Goal: Task Accomplishment & Management: Complete application form

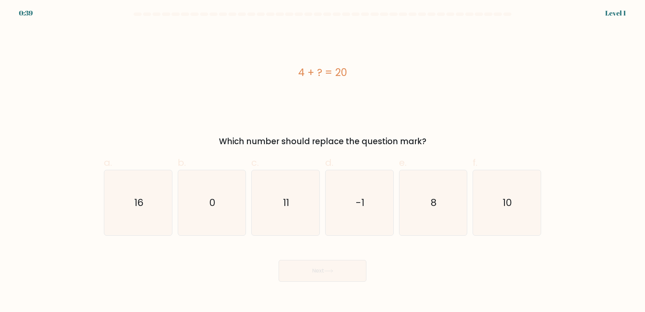
click at [193, 135] on div "4 + ? = 20 Which number should replace the question mark?" at bounding box center [323, 87] width 446 height 122
click at [158, 192] on icon "16" at bounding box center [138, 202] width 65 height 65
click at [323, 160] on input "a. 16" at bounding box center [323, 158] width 0 height 4
radio input "true"
click at [328, 273] on button "Next" at bounding box center [323, 271] width 88 height 22
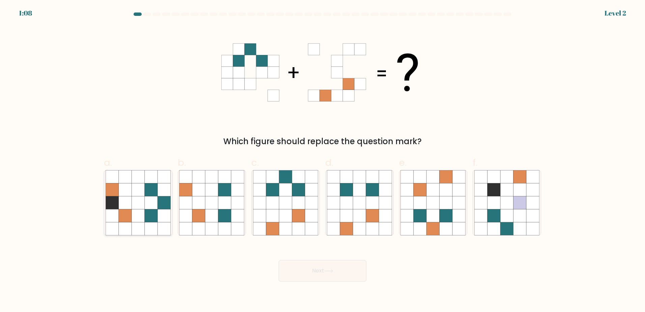
click at [141, 186] on icon at bounding box center [138, 189] width 13 height 13
click at [323, 160] on input "a." at bounding box center [323, 158] width 0 height 4
radio input "true"
click at [293, 218] on icon at bounding box center [298, 215] width 13 height 13
click at [323, 160] on input "c." at bounding box center [323, 158] width 0 height 4
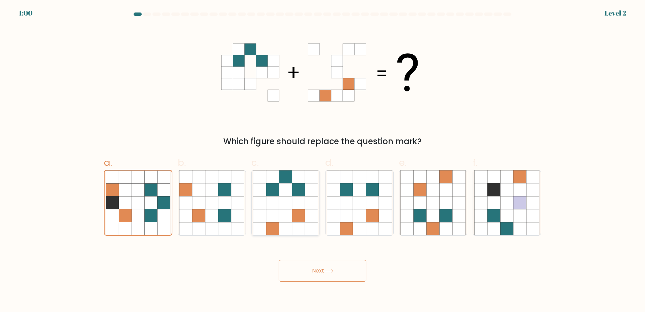
radio input "true"
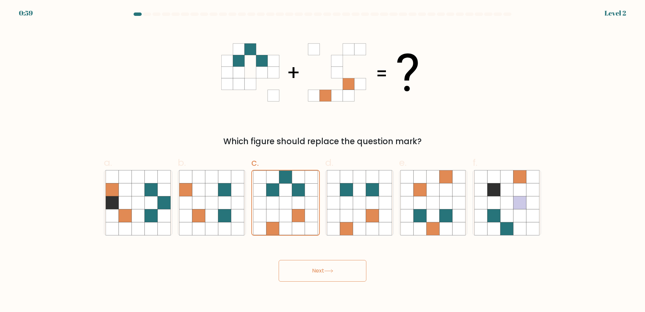
click at [325, 270] on button "Next" at bounding box center [323, 271] width 88 height 22
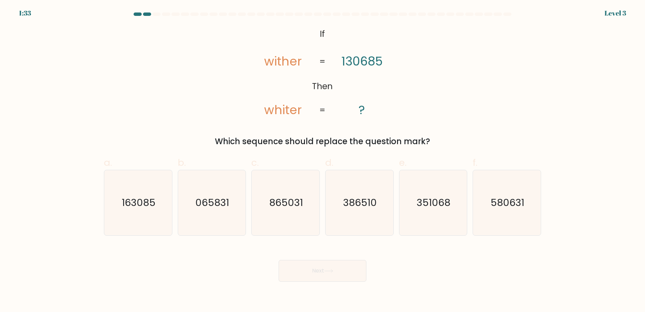
click at [4, 161] on form "If ?" at bounding box center [322, 146] width 645 height 269
click at [358, 201] on text "386510" at bounding box center [360, 203] width 34 height 14
click at [323, 160] on input "d. 386510" at bounding box center [323, 158] width 0 height 4
radio input "true"
click at [337, 269] on button "Next" at bounding box center [323, 271] width 88 height 22
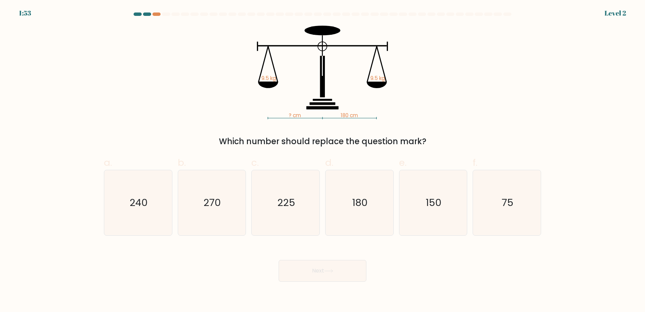
drag, startPoint x: 216, startPoint y: 141, endPoint x: 431, endPoint y: 142, distance: 215.0
click at [431, 142] on div "Which number should replace the question mark?" at bounding box center [322, 141] width 429 height 12
drag, startPoint x: 431, startPoint y: 142, endPoint x: 430, endPoint y: 147, distance: 5.4
click at [430, 147] on div "Which number should replace the question mark?" at bounding box center [322, 141] width 429 height 12
click at [369, 208] on icon "180" at bounding box center [359, 202] width 65 height 65
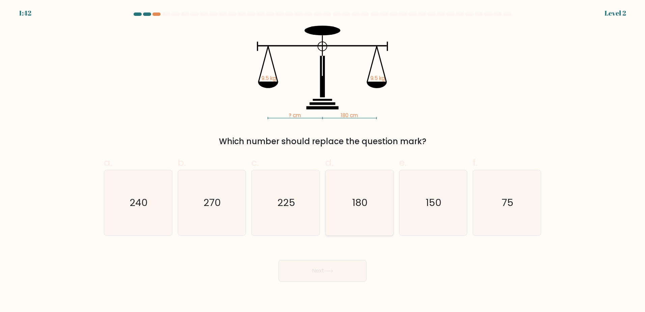
click at [323, 160] on input "d. 180" at bounding box center [323, 158] width 0 height 4
radio input "true"
click at [341, 276] on button "Next" at bounding box center [323, 271] width 88 height 22
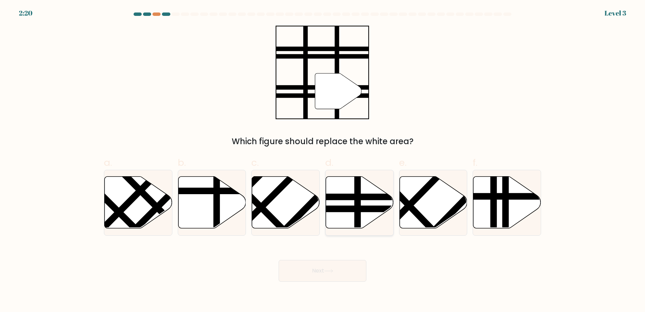
click at [344, 218] on icon at bounding box center [360, 202] width 68 height 52
click at [323, 160] on input "d." at bounding box center [323, 158] width 0 height 4
radio input "true"
click at [324, 267] on button "Next" at bounding box center [323, 271] width 88 height 22
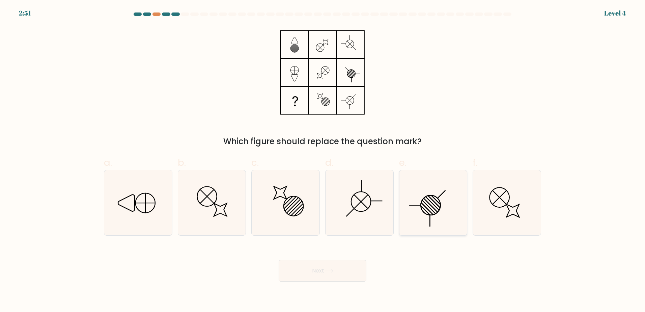
click at [431, 209] on icon at bounding box center [433, 202] width 65 height 65
click at [323, 160] on input "e." at bounding box center [323, 158] width 0 height 4
radio input "true"
click at [334, 275] on button "Next" at bounding box center [323, 271] width 88 height 22
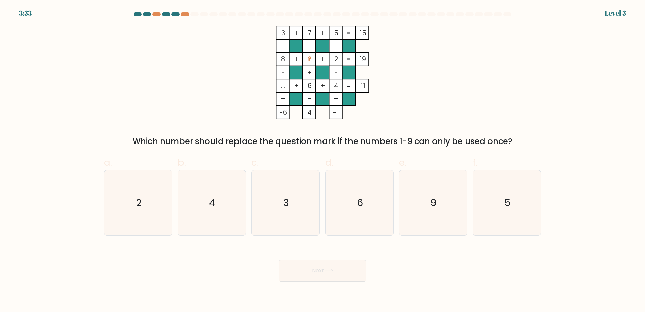
drag, startPoint x: 255, startPoint y: 185, endPoint x: 189, endPoint y: 117, distance: 95.0
click at [189, 117] on div "3 + 7 + 5 15 - - - 8 + ? + 2 19 - + - ... + 6 + 4 = 11 = = = = -6 4 -1 = Which …" at bounding box center [323, 87] width 446 height 122
click at [419, 188] on icon "9" at bounding box center [433, 202] width 65 height 65
click at [323, 160] on input "e. 9" at bounding box center [323, 158] width 0 height 4
radio input "true"
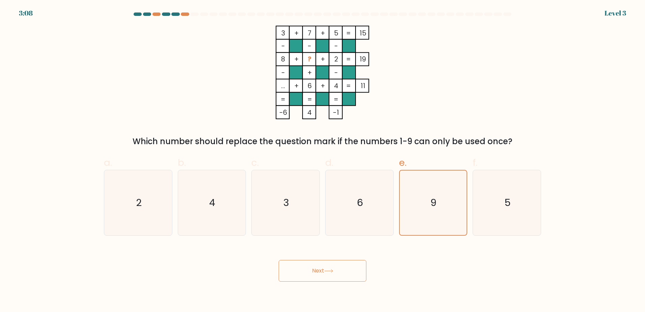
click at [314, 270] on button "Next" at bounding box center [323, 271] width 88 height 22
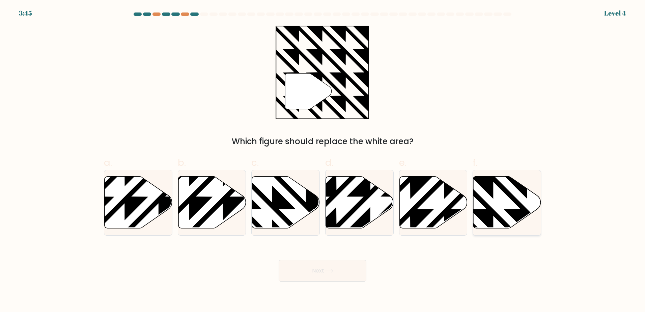
click at [501, 206] on icon at bounding box center [508, 202] width 68 height 52
click at [323, 160] on input "f." at bounding box center [323, 158] width 0 height 4
radio input "true"
click at [327, 263] on button "Next" at bounding box center [323, 271] width 88 height 22
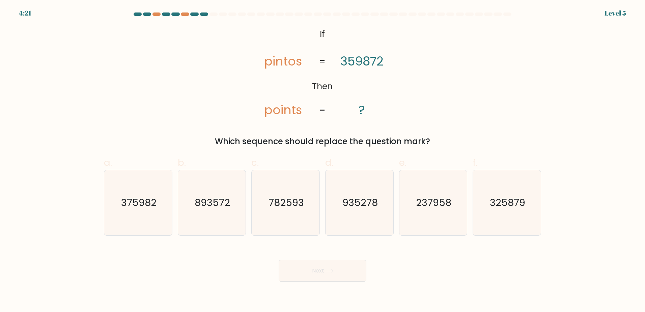
drag, startPoint x: 338, startPoint y: 68, endPoint x: 338, endPoint y: 76, distance: 7.8
click at [338, 76] on icon "@import url('[URL][DOMAIN_NAME]); If Then pintos points 359872 ? = =" at bounding box center [323, 72] width 152 height 93
drag, startPoint x: 260, startPoint y: 112, endPoint x: 402, endPoint y: 105, distance: 142.6
click at [402, 105] on div "@import url('[URL][DOMAIN_NAME]); If Then pintos points 359872 ? = = Which sequ…" at bounding box center [323, 87] width 446 height 122
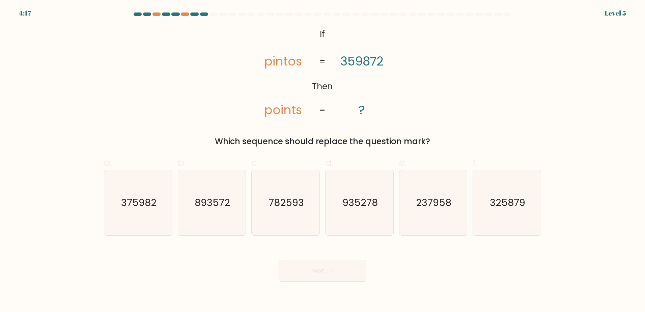
click at [355, 147] on div "Which sequence should replace the question mark?" at bounding box center [322, 141] width 429 height 12
click at [311, 206] on icon "782593" at bounding box center [285, 202] width 65 height 65
click at [323, 160] on input "c. 782593" at bounding box center [323, 158] width 0 height 4
radio input "true"
click at [328, 264] on button "Next" at bounding box center [323, 271] width 88 height 22
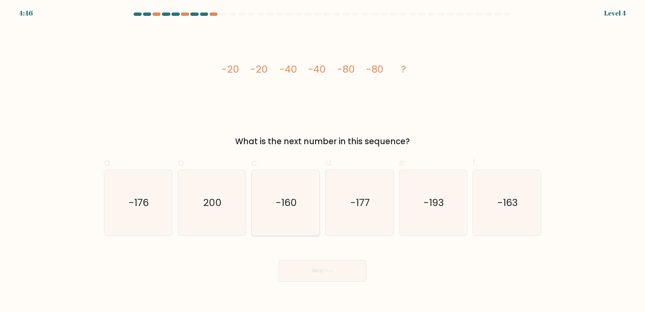
click at [275, 199] on icon "-160" at bounding box center [285, 202] width 65 height 65
click at [323, 160] on input "c. -160" at bounding box center [323, 158] width 0 height 4
radio input "true"
click at [355, 274] on button "Next" at bounding box center [323, 271] width 88 height 22
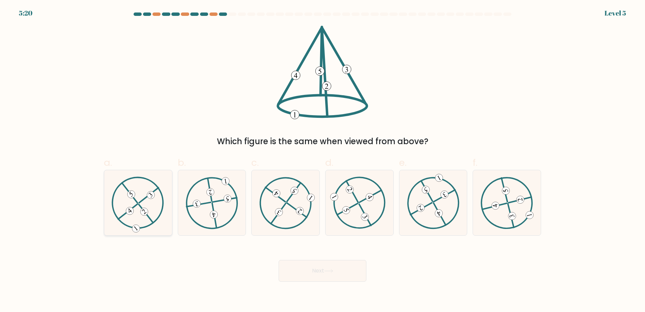
click at [144, 218] on icon at bounding box center [138, 203] width 53 height 52
click at [323, 160] on input "a." at bounding box center [323, 158] width 0 height 4
radio input "true"
click at [310, 274] on button "Next" at bounding box center [323, 271] width 88 height 22
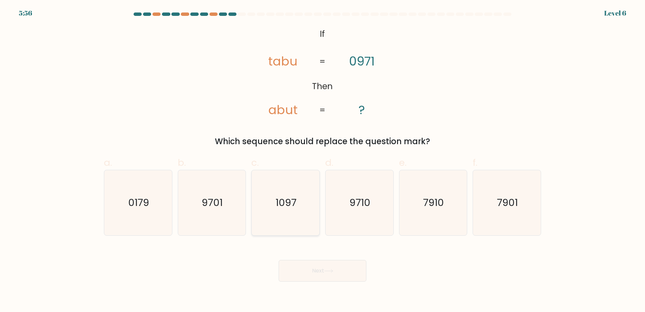
click at [277, 215] on icon "1097" at bounding box center [285, 202] width 65 height 65
click at [323, 160] on input "c. [DATE]" at bounding box center [323, 158] width 0 height 4
radio input "true"
click at [315, 270] on button "Next" at bounding box center [323, 271] width 88 height 22
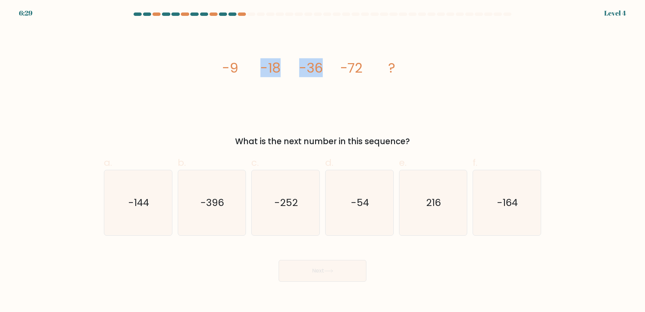
drag, startPoint x: 203, startPoint y: 59, endPoint x: 331, endPoint y: 90, distance: 131.6
click at [331, 90] on div "image/svg+xml -9 -18 -36 -72 ? What is the next number in this sequence?" at bounding box center [323, 87] width 446 height 122
click at [224, 91] on icon "image/svg+xml -9 -18 -36 -72 ?" at bounding box center [322, 72] width 203 height 93
click at [154, 191] on icon "-144" at bounding box center [138, 202] width 65 height 65
click at [323, 160] on input "a. -144" at bounding box center [323, 158] width 0 height 4
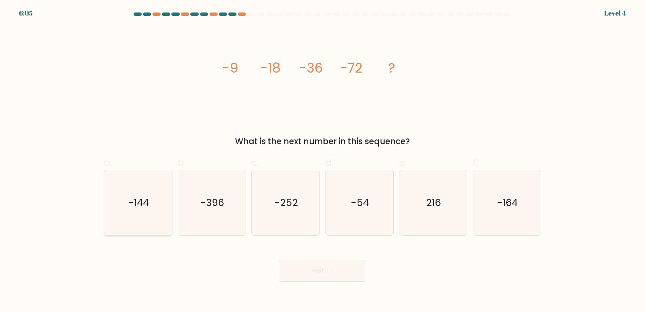
radio input "true"
click at [314, 276] on button "Next" at bounding box center [323, 271] width 88 height 22
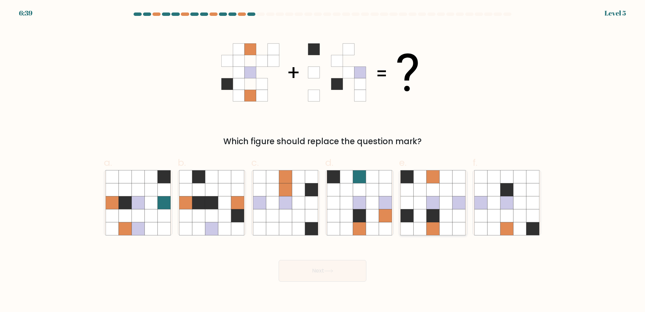
click at [445, 207] on icon at bounding box center [446, 202] width 13 height 13
click at [323, 160] on input "e." at bounding box center [323, 158] width 0 height 4
radio input "true"
click at [363, 278] on button "Next" at bounding box center [323, 271] width 88 height 22
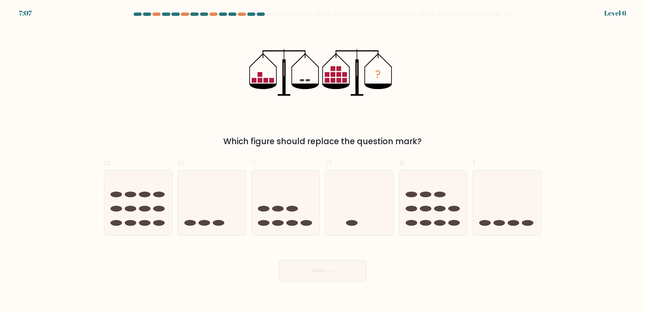
click at [46, 242] on form at bounding box center [322, 146] width 645 height 269
click at [293, 202] on icon at bounding box center [286, 202] width 68 height 56
click at [323, 160] on input "c." at bounding box center [323, 158] width 0 height 4
radio input "true"
click at [317, 273] on button "Next" at bounding box center [323, 271] width 88 height 22
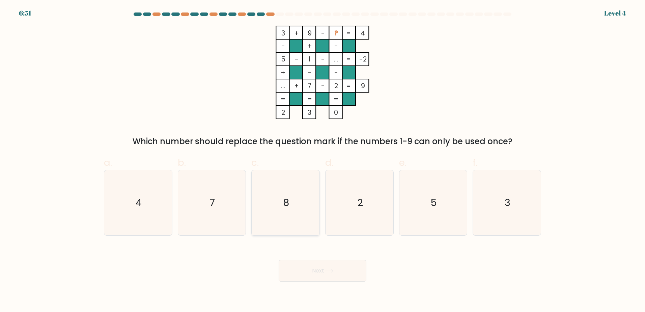
click at [273, 194] on icon "8" at bounding box center [285, 202] width 65 height 65
click at [323, 160] on input "c. 8" at bounding box center [323, 158] width 0 height 4
radio input "true"
click at [313, 262] on button "Next" at bounding box center [323, 271] width 88 height 22
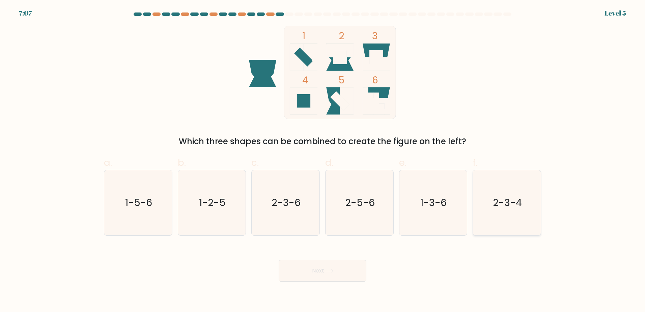
click at [515, 207] on text "2-3-4" at bounding box center [507, 203] width 29 height 14
click at [323, 160] on input "f. 2-3-4" at bounding box center [323, 158] width 0 height 4
radio input "true"
click at [303, 275] on button "Next" at bounding box center [323, 271] width 88 height 22
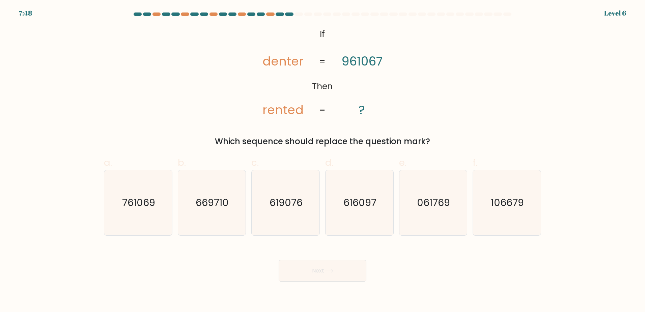
click at [128, 106] on div "@import url('[URL][DOMAIN_NAME]); If Then [PERSON_NAME] rented 961067 ? = = Whi…" at bounding box center [323, 87] width 446 height 122
click at [211, 186] on icon "669710" at bounding box center [211, 202] width 65 height 65
click at [323, 160] on input "b. 669710" at bounding box center [323, 158] width 0 height 4
radio input "true"
click at [328, 268] on button "Next" at bounding box center [323, 271] width 88 height 22
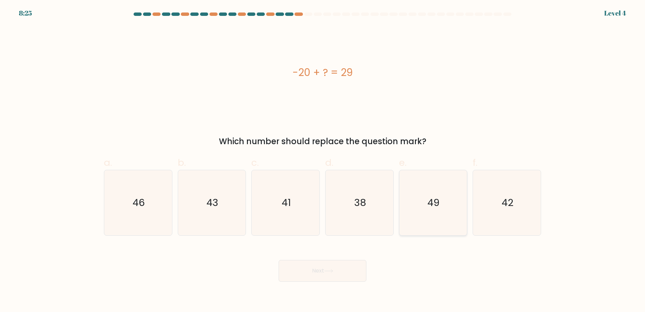
click at [434, 203] on text "49" at bounding box center [434, 203] width 12 height 14
click at [323, 160] on input "e. 49" at bounding box center [323, 158] width 0 height 4
radio input "true"
click at [329, 274] on button "Next" at bounding box center [323, 271] width 88 height 22
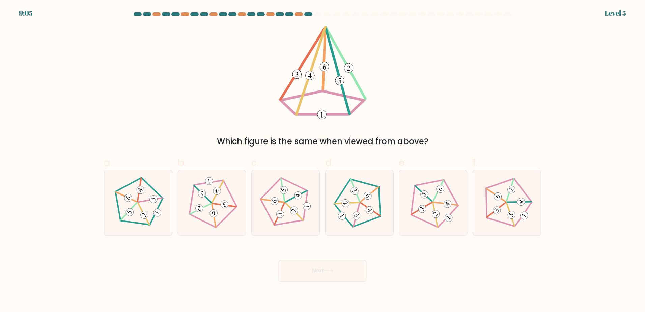
click at [108, 122] on div "Which figure is the same when viewed from above?" at bounding box center [323, 87] width 446 height 122
click at [356, 208] on icon at bounding box center [359, 203] width 52 height 52
click at [323, 160] on input "d." at bounding box center [323, 158] width 0 height 4
radio input "true"
click at [191, 185] on icon at bounding box center [212, 203] width 52 height 52
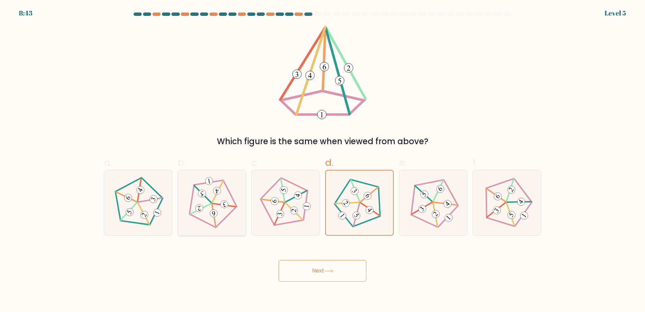
click at [323, 160] on input "b." at bounding box center [323, 158] width 0 height 4
radio input "true"
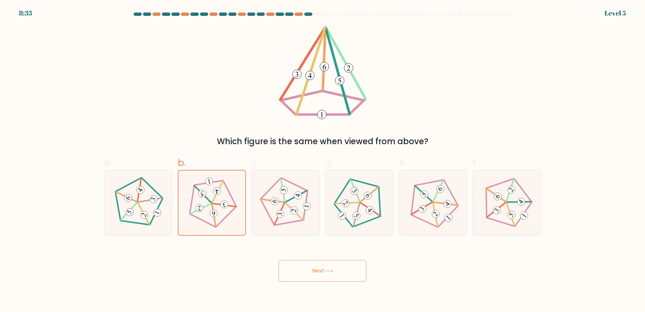
click at [319, 274] on button "Next" at bounding box center [323, 271] width 88 height 22
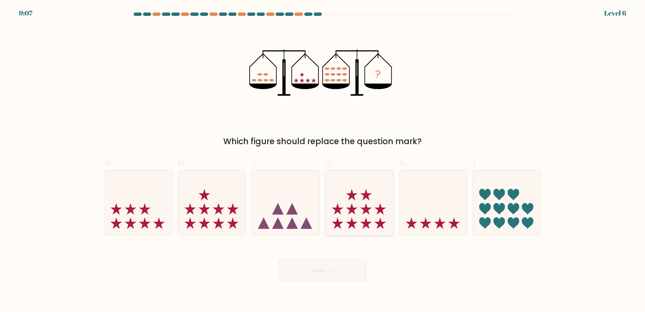
click at [384, 225] on icon at bounding box center [360, 202] width 68 height 56
click at [323, 160] on input "d." at bounding box center [323, 158] width 0 height 4
radio input "true"
click at [325, 275] on button "Next" at bounding box center [323, 271] width 88 height 22
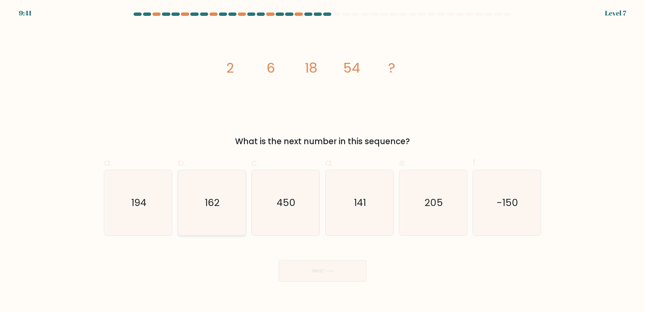
click at [206, 204] on text "162" at bounding box center [212, 203] width 15 height 14
click at [323, 160] on input "b. 162" at bounding box center [323, 158] width 0 height 4
radio input "true"
click at [301, 265] on button "Next" at bounding box center [323, 271] width 88 height 22
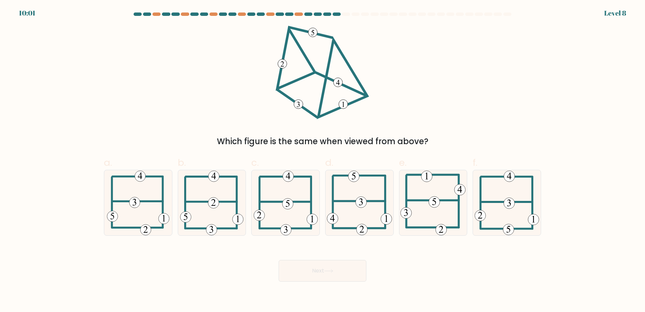
click at [157, 73] on div "Which figure is the same when viewed from above?" at bounding box center [323, 87] width 446 height 122
click at [278, 199] on icon at bounding box center [286, 202] width 64 height 65
click at [323, 160] on input "c." at bounding box center [323, 158] width 0 height 4
radio input "true"
click at [320, 274] on button "Next" at bounding box center [323, 271] width 88 height 22
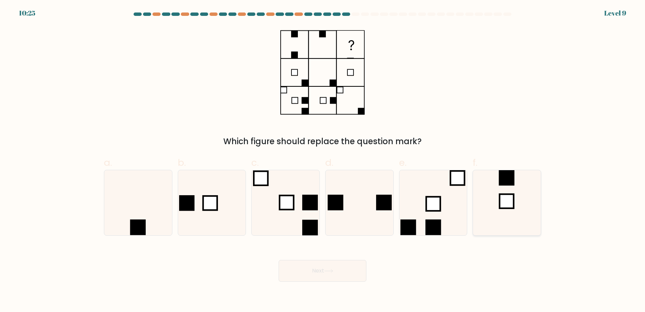
drag, startPoint x: 513, startPoint y: 189, endPoint x: 505, endPoint y: 189, distance: 7.8
click at [513, 189] on icon at bounding box center [507, 202] width 65 height 65
click at [323, 160] on input "f." at bounding box center [323, 158] width 0 height 4
radio input "true"
click at [331, 272] on icon at bounding box center [328, 271] width 9 height 4
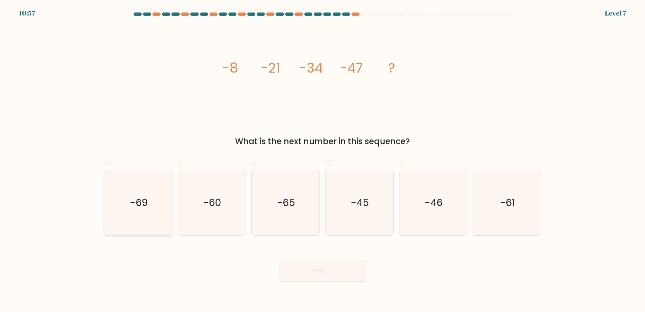
click at [159, 193] on icon "-69" at bounding box center [138, 202] width 65 height 65
click at [323, 160] on input "a. -69" at bounding box center [323, 158] width 0 height 4
radio input "true"
drag, startPoint x: 327, startPoint y: 287, endPoint x: 321, endPoint y: 280, distance: 8.8
click at [325, 285] on body "10:56 Level 7" at bounding box center [322, 156] width 645 height 312
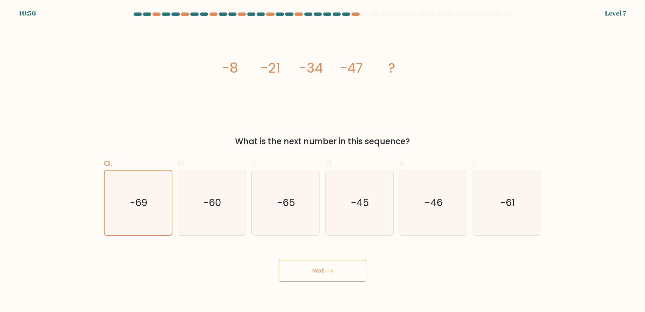
click at [315, 273] on button "Next" at bounding box center [323, 271] width 88 height 22
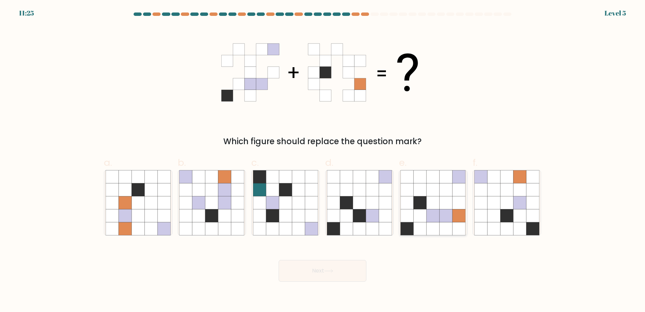
click at [440, 190] on icon at bounding box center [446, 189] width 13 height 13
click at [323, 160] on input "e." at bounding box center [323, 158] width 0 height 4
radio input "true"
click at [309, 264] on button "Next" at bounding box center [323, 271] width 88 height 22
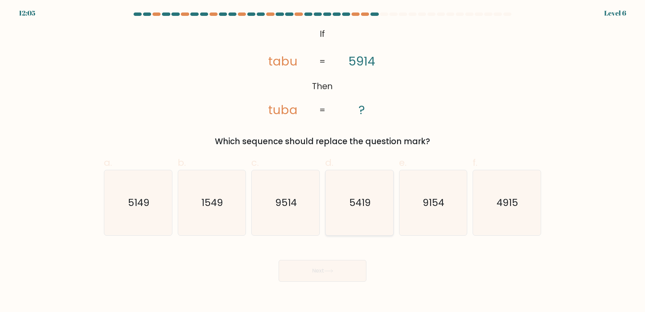
click at [357, 206] on text "5419" at bounding box center [360, 203] width 22 height 14
click at [323, 160] on input "d. 5419" at bounding box center [323, 158] width 0 height 4
radio input "true"
click at [336, 279] on button "Next" at bounding box center [323, 271] width 88 height 22
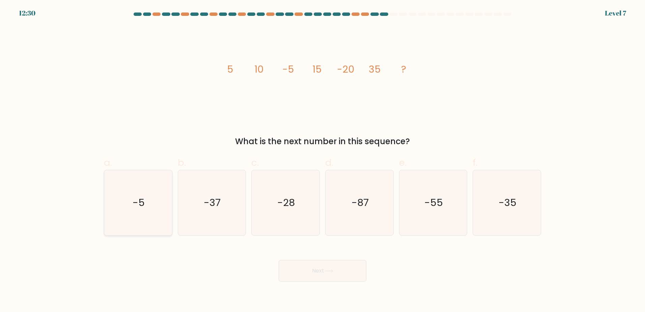
click at [149, 188] on icon "-5" at bounding box center [138, 202] width 65 height 65
click at [323, 160] on input "a. -5" at bounding box center [323, 158] width 0 height 4
radio input "true"
click at [321, 275] on button "Next" at bounding box center [323, 271] width 88 height 22
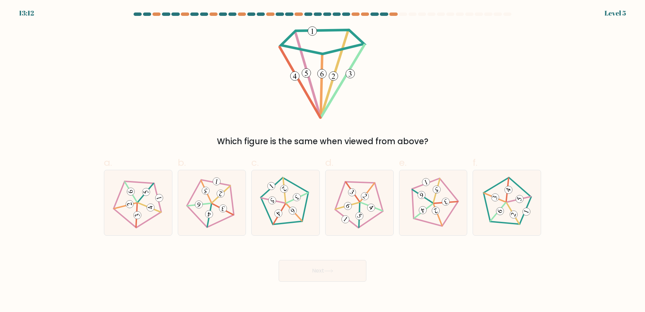
click at [292, 262] on button "Next" at bounding box center [323, 271] width 88 height 22
click at [279, 223] on 167 at bounding box center [287, 204] width 66 height 66
click at [323, 160] on input "c." at bounding box center [323, 158] width 0 height 4
radio input "true"
click at [307, 261] on button "Next" at bounding box center [323, 271] width 88 height 22
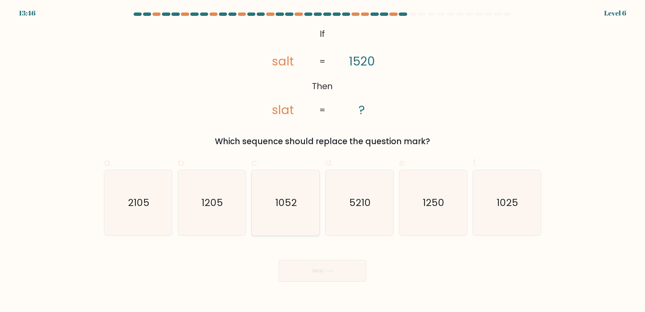
click at [282, 222] on icon "1052" at bounding box center [285, 202] width 65 height 65
click at [323, 160] on input "c. [DATE]" at bounding box center [323, 158] width 0 height 4
radio input "true"
click at [305, 271] on button "Next" at bounding box center [323, 271] width 88 height 22
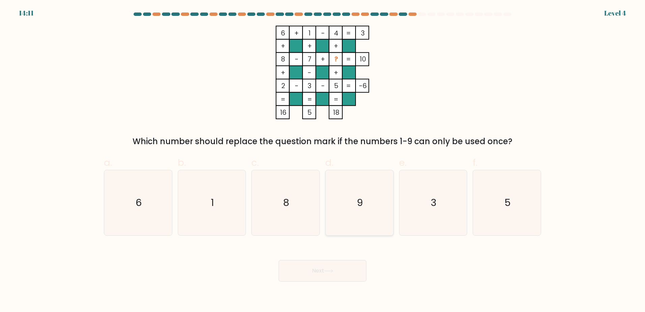
click at [359, 180] on icon "9" at bounding box center [359, 202] width 65 height 65
click at [323, 160] on input "d. 9" at bounding box center [323, 158] width 0 height 4
radio input "true"
click at [334, 266] on button "Next" at bounding box center [323, 271] width 88 height 22
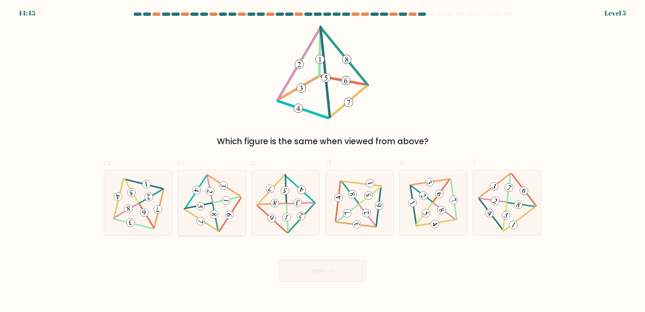
click at [211, 202] on icon at bounding box center [211, 203] width 53 height 52
click at [323, 160] on input "b." at bounding box center [323, 158] width 0 height 4
radio input "true"
click at [301, 271] on button "Next" at bounding box center [323, 271] width 88 height 22
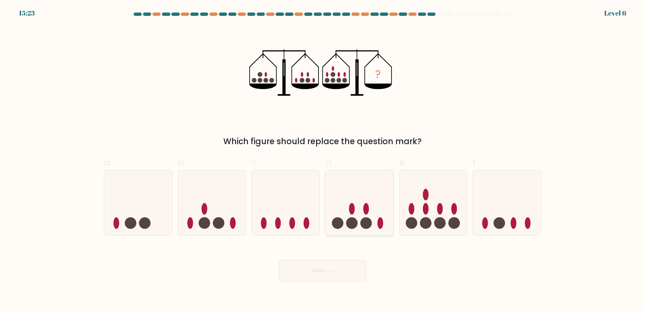
click at [375, 206] on icon at bounding box center [360, 202] width 68 height 56
click at [323, 160] on input "d." at bounding box center [323, 158] width 0 height 4
radio input "true"
click at [419, 215] on icon at bounding box center [434, 202] width 68 height 56
click at [323, 160] on input "e." at bounding box center [323, 158] width 0 height 4
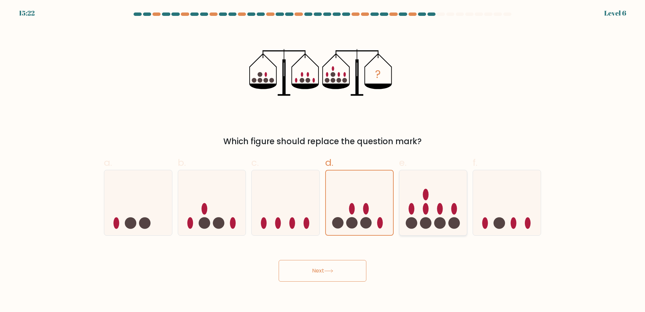
radio input "true"
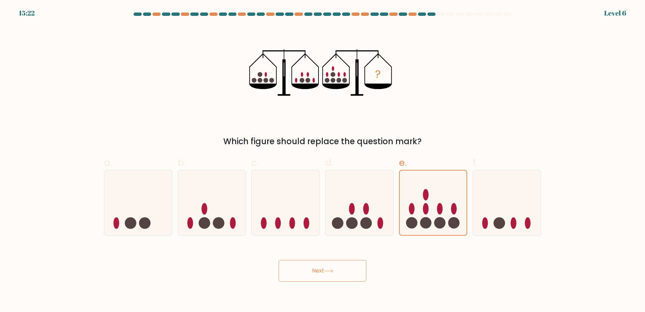
click at [330, 270] on icon at bounding box center [328, 271] width 9 height 4
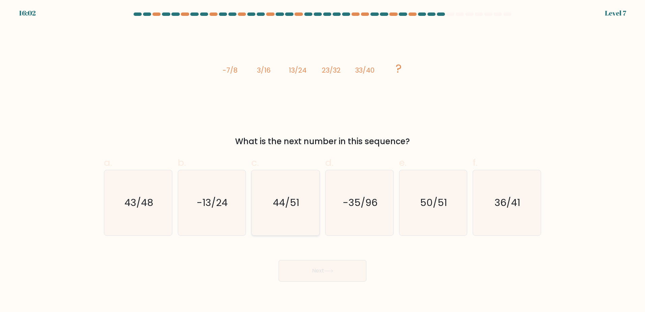
click at [267, 181] on icon "44/51" at bounding box center [285, 202] width 65 height 65
click at [323, 160] on input "c. 44/51" at bounding box center [323, 158] width 0 height 4
radio input "true"
click at [341, 276] on button "Next" at bounding box center [323, 271] width 88 height 22
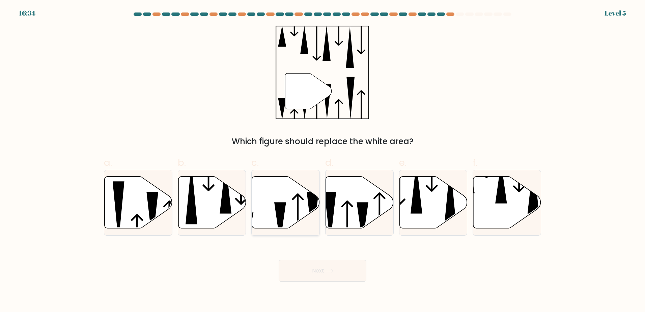
click at [316, 201] on icon at bounding box center [313, 217] width 12 height 51
click at [323, 160] on input "c." at bounding box center [323, 158] width 0 height 4
radio input "true"
click at [335, 266] on button "Next" at bounding box center [323, 271] width 88 height 22
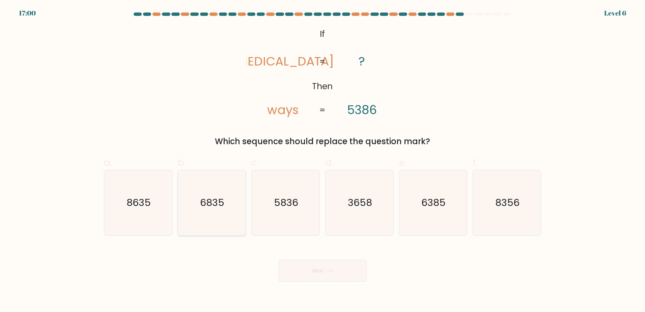
drag, startPoint x: 239, startPoint y: 206, endPoint x: 244, endPoint y: 209, distance: 6.1
click at [239, 206] on icon "6835" at bounding box center [211, 202] width 65 height 65
click at [323, 160] on input "b. 6835" at bounding box center [323, 158] width 0 height 4
radio input "true"
click at [321, 284] on body "17:00 Level 6 ?" at bounding box center [322, 156] width 645 height 312
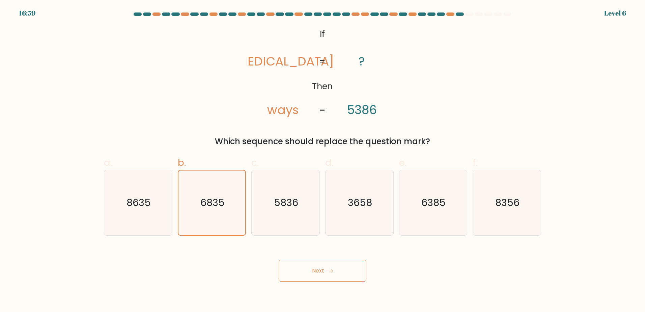
click at [314, 275] on button "Next" at bounding box center [323, 271] width 88 height 22
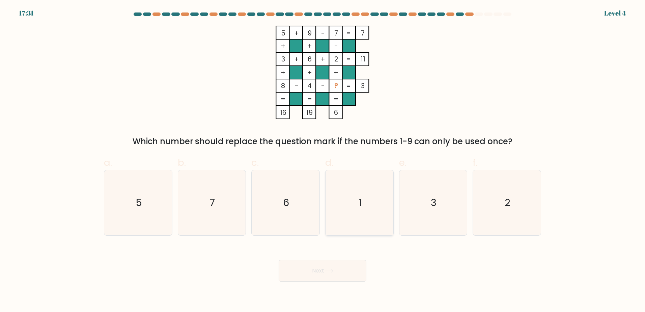
click at [337, 201] on icon "1" at bounding box center [359, 202] width 65 height 65
click at [323, 160] on input "d. 1" at bounding box center [323, 158] width 0 height 4
radio input "true"
click at [328, 266] on button "Next" at bounding box center [323, 271] width 88 height 22
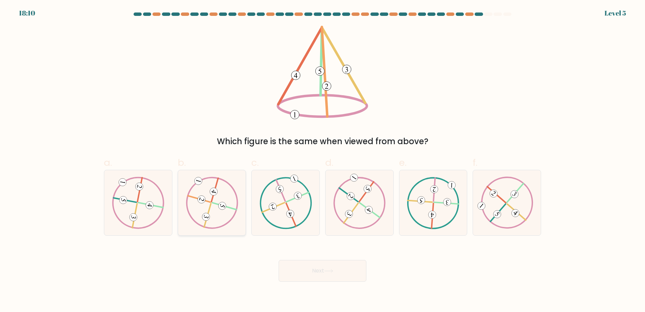
click at [230, 202] on icon at bounding box center [212, 203] width 53 height 52
click at [323, 160] on input "b." at bounding box center [323, 158] width 0 height 4
radio input "true"
drag, startPoint x: 315, startPoint y: 268, endPoint x: 314, endPoint y: 259, distance: 9.5
click at [315, 268] on button "Next" at bounding box center [323, 271] width 88 height 22
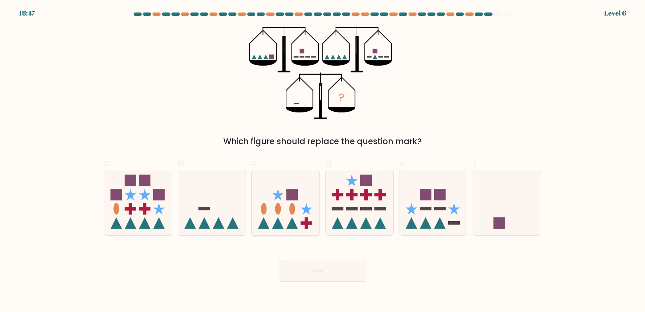
click at [281, 225] on icon at bounding box center [277, 222] width 11 height 11
click at [323, 160] on input "c." at bounding box center [323, 158] width 0 height 4
radio input "true"
click at [329, 272] on icon at bounding box center [328, 271] width 9 height 4
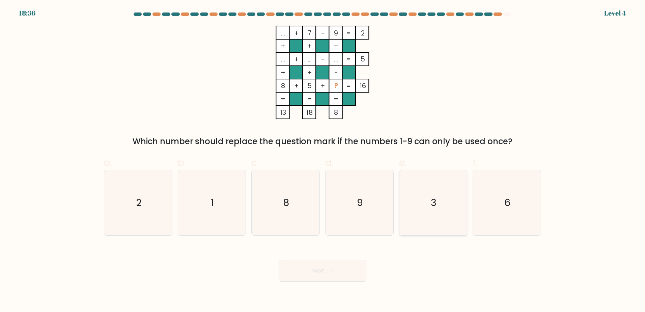
click at [461, 191] on icon "3" at bounding box center [433, 202] width 65 height 65
click at [323, 160] on input "e. 3" at bounding box center [323, 158] width 0 height 4
radio input "true"
click at [329, 263] on button "Next" at bounding box center [323, 271] width 88 height 22
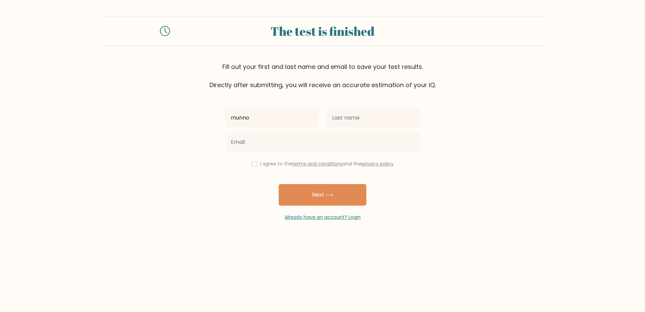
type input "munno"
click at [357, 117] on input "text" at bounding box center [373, 117] width 93 height 19
click at [372, 120] on input "text" at bounding box center [373, 117] width 93 height 19
type input "frmda4"
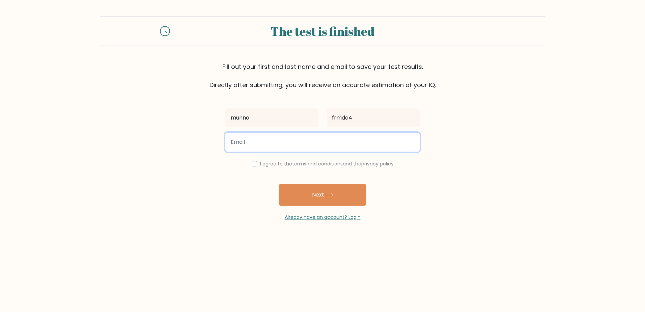
click at [301, 142] on input "email" at bounding box center [322, 142] width 194 height 19
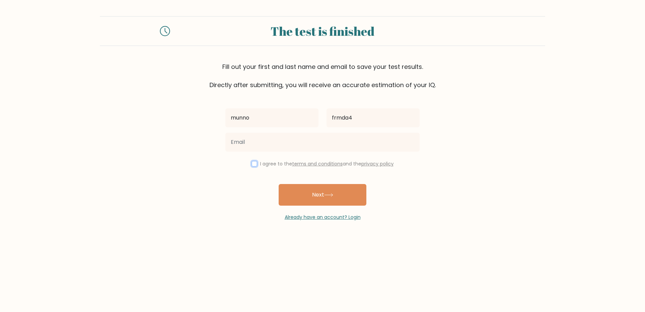
click at [253, 161] on input "checkbox" at bounding box center [254, 163] width 5 height 5
checkbox input "true"
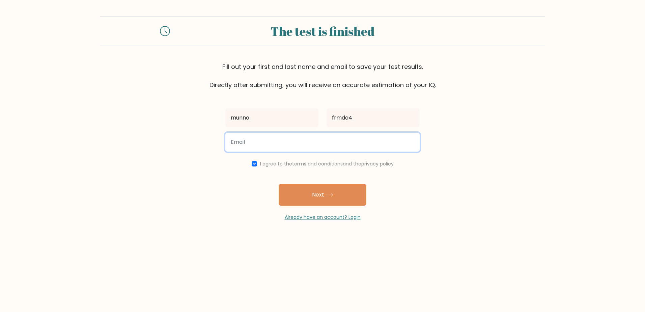
click at [287, 144] on input "email" at bounding box center [322, 142] width 194 height 19
drag, startPoint x: 292, startPoint y: 145, endPoint x: 203, endPoint y: 144, distance: 88.8
click at [203, 144] on form "The test is finished Fill out your first and last name and email to save your t…" at bounding box center [322, 118] width 645 height 205
drag, startPoint x: 284, startPoint y: 143, endPoint x: 233, endPoint y: 147, distance: 51.1
click at [233, 147] on input "sssssssssssssssss" at bounding box center [322, 142] width 194 height 19
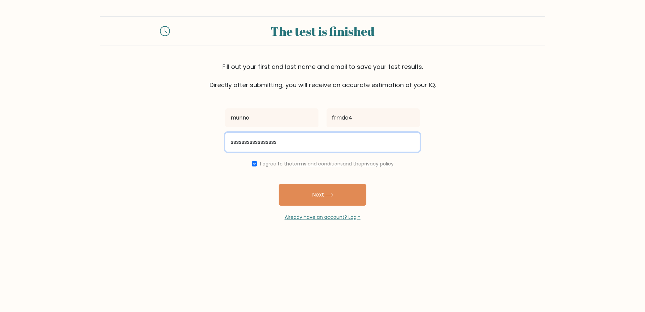
type input "s"
type input "therealmunnofrmda4@yahoo.com"
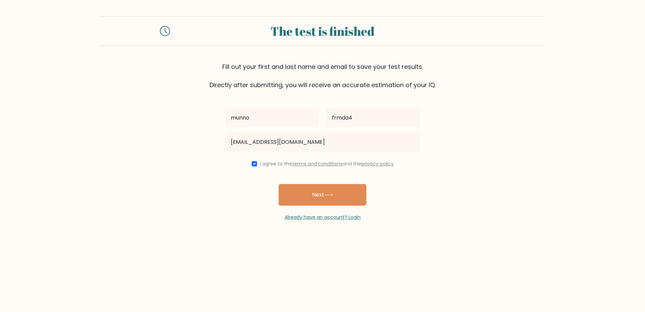
click at [471, 183] on form "The test is finished Fill out your first and last name and email to save your t…" at bounding box center [322, 118] width 645 height 205
click at [319, 190] on button "Next" at bounding box center [323, 195] width 88 height 22
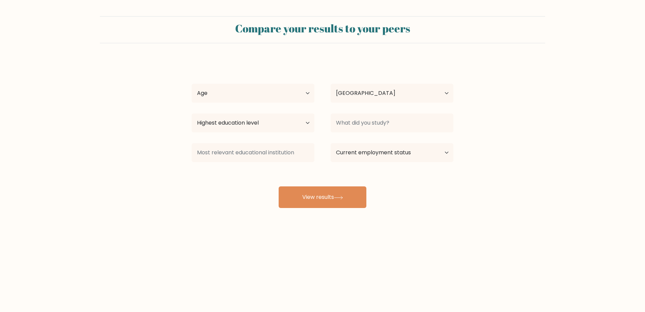
select select "US"
click at [252, 92] on select "Age Under 18 years old 18-24 years old 25-34 years old 35-44 years old 45-54 ye…" at bounding box center [253, 93] width 123 height 19
select select "min_18"
click at [192, 84] on select "Age Under 18 years old 18-24 years old 25-34 years old 35-44 years old 45-54 ye…" at bounding box center [253, 93] width 123 height 19
click at [238, 119] on select "Highest education level No schooling Primary Lower Secondary Upper Secondary Oc…" at bounding box center [253, 122] width 123 height 19
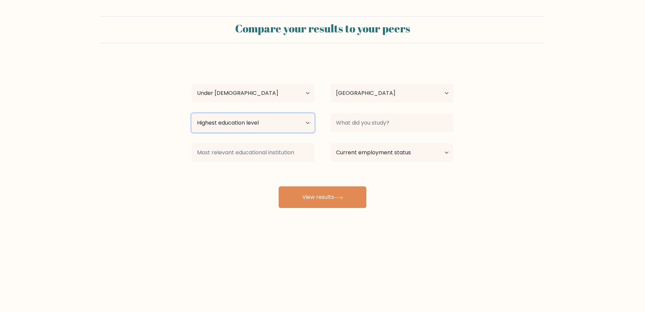
select select "lower_secondary"
click at [192, 113] on select "Highest education level No schooling Primary Lower Secondary Upper Secondary Oc…" at bounding box center [253, 122] width 123 height 19
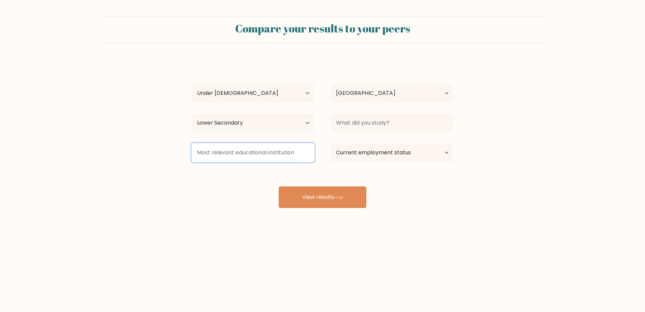
click at [224, 158] on input at bounding box center [253, 152] width 123 height 19
type input "5 + 2"
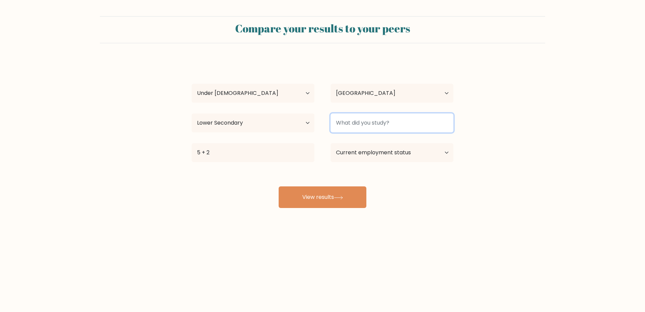
click at [369, 124] on input at bounding box center [392, 122] width 123 height 19
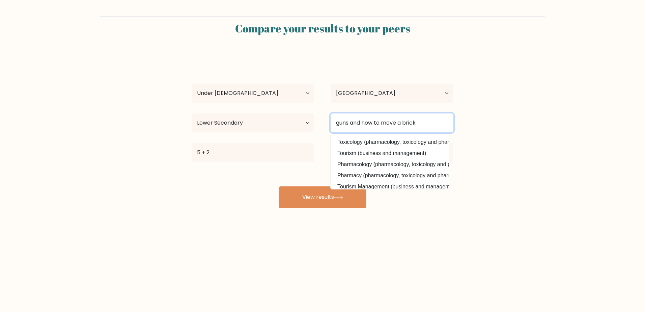
type input "guns and how to move a brick"
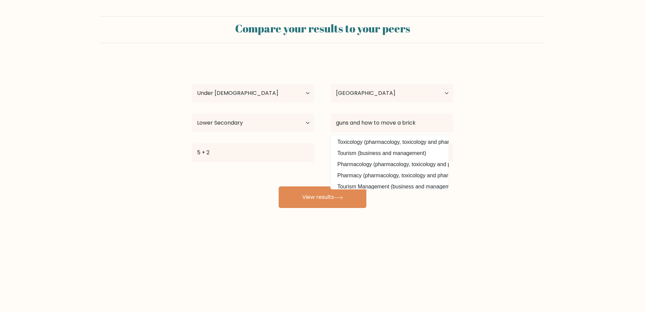
click at [425, 221] on div "Compare your results to your peers munno frmda4 Age Under 18 years old 18-24 ye…" at bounding box center [322, 128] width 645 height 256
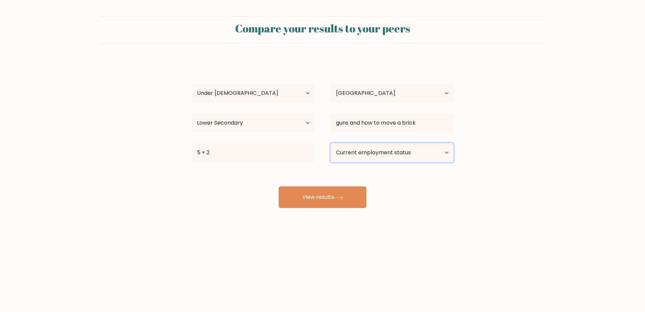
click at [356, 150] on select "Current employment status Employed Student Retired Other / prefer not to answer" at bounding box center [392, 152] width 123 height 19
select select "other"
click at [331, 143] on select "Current employment status Employed Student Retired Other / prefer not to answer" at bounding box center [392, 152] width 123 height 19
click at [403, 192] on div "munno frmda4 Age Under 18 years old 18-24 years old 25-34 years old 35-44 years…" at bounding box center [323, 133] width 270 height 149
click at [305, 196] on button "View results" at bounding box center [323, 197] width 88 height 22
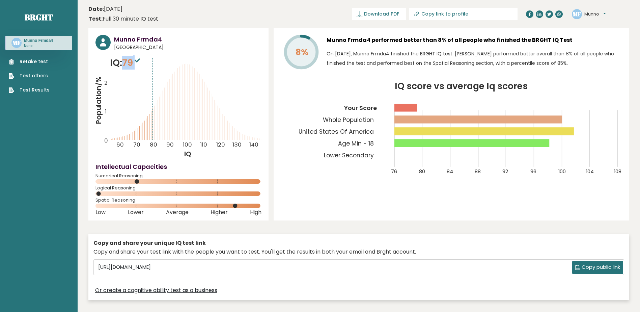
drag, startPoint x: 141, startPoint y: 63, endPoint x: 123, endPoint y: 64, distance: 17.9
click at [123, 64] on p "IQ: 79" at bounding box center [126, 63] width 32 height 14
drag, startPoint x: 123, startPoint y: 64, endPoint x: 148, endPoint y: 72, distance: 26.1
click at [148, 72] on icon "Population/% IQ 0 1 2 60 70 80 90 100 110 120 130 140" at bounding box center [179, 107] width 166 height 103
drag, startPoint x: 151, startPoint y: 126, endPoint x: 111, endPoint y: 125, distance: 40.2
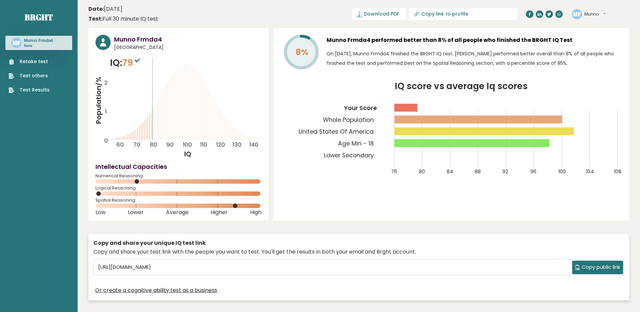
click at [111, 125] on icon "Population/% IQ 0 1 2 60 70 80 90 100 110 120 130 140" at bounding box center [179, 107] width 166 height 103
click at [382, 197] on div "8% Munno Frmda4 performed better than 8% of all people who finished the BRGHT I…" at bounding box center [452, 124] width 356 height 192
